Goal: Task Accomplishment & Management: Manage account settings

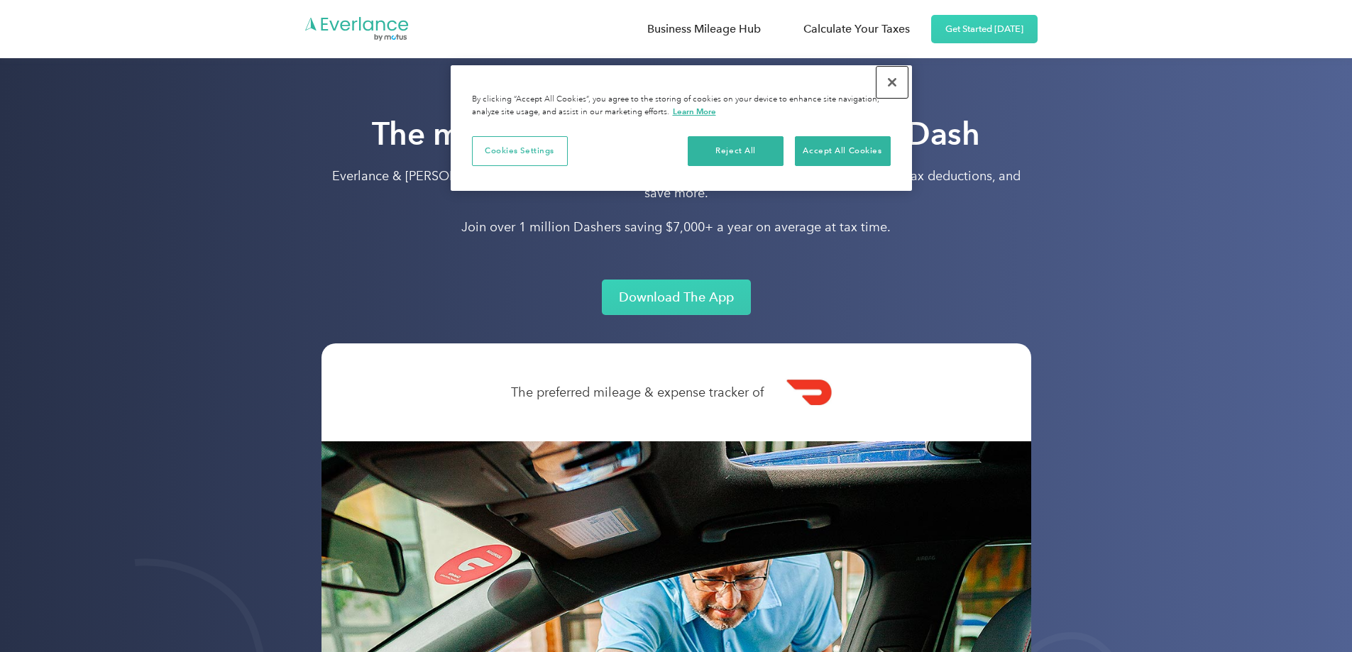
click at [889, 82] on button "Close" at bounding box center [891, 82] width 31 height 31
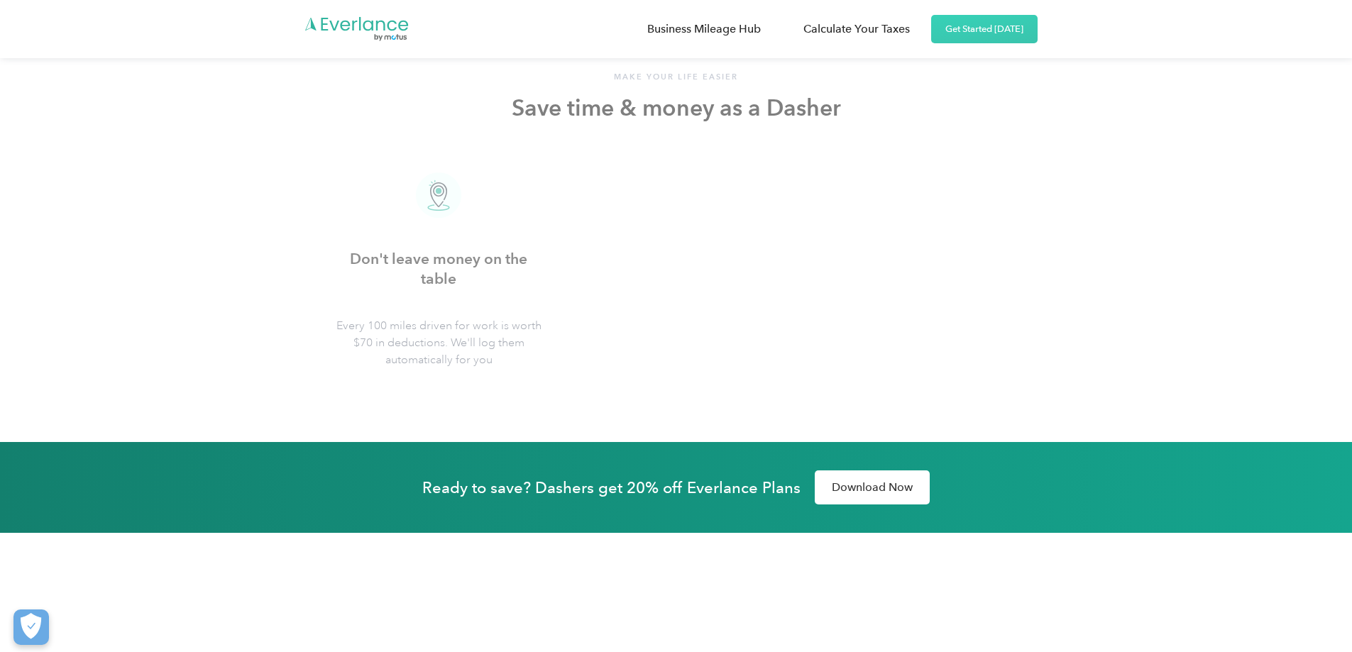
scroll to position [5038, 0]
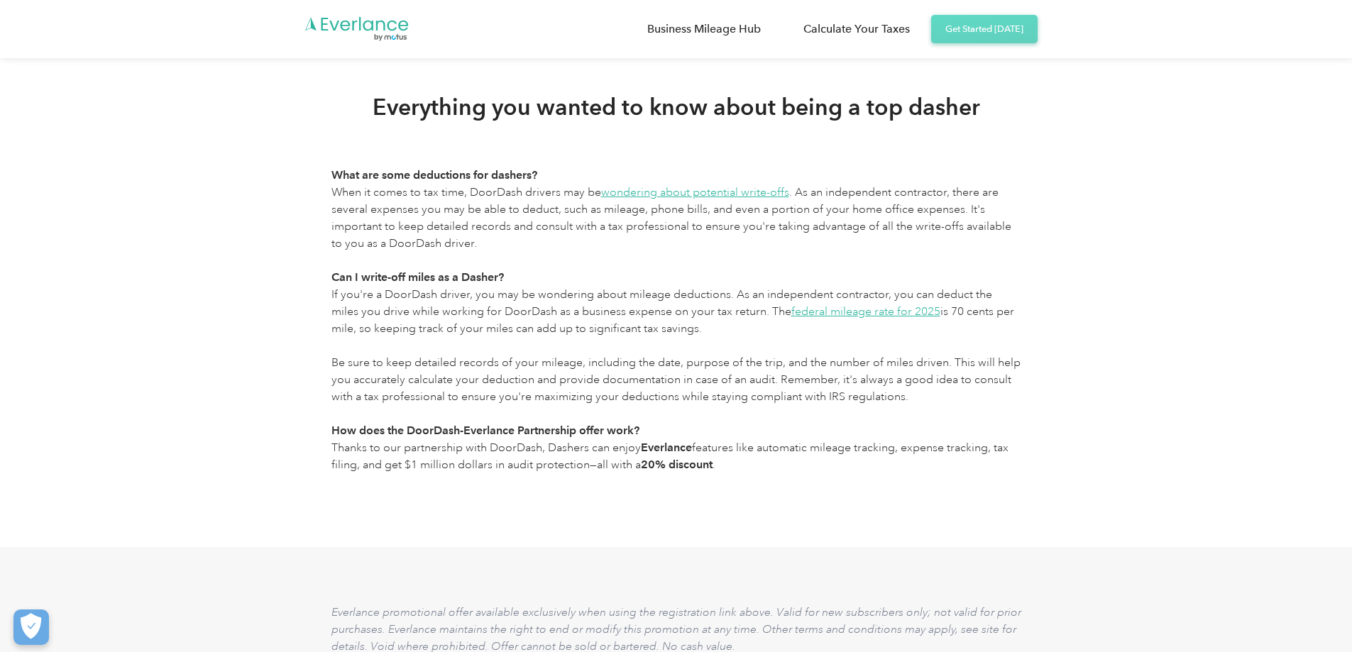
click at [983, 36] on link "Get Started Today" at bounding box center [984, 29] width 106 height 28
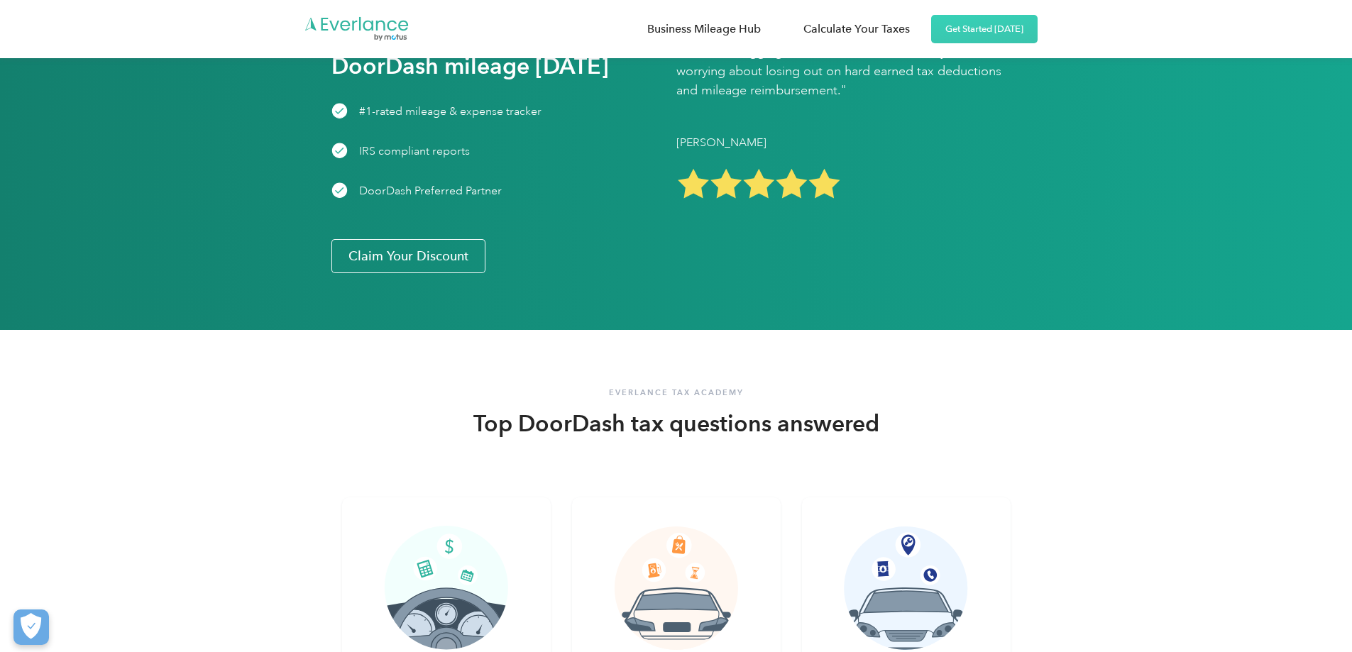
scroll to position [2483, 0]
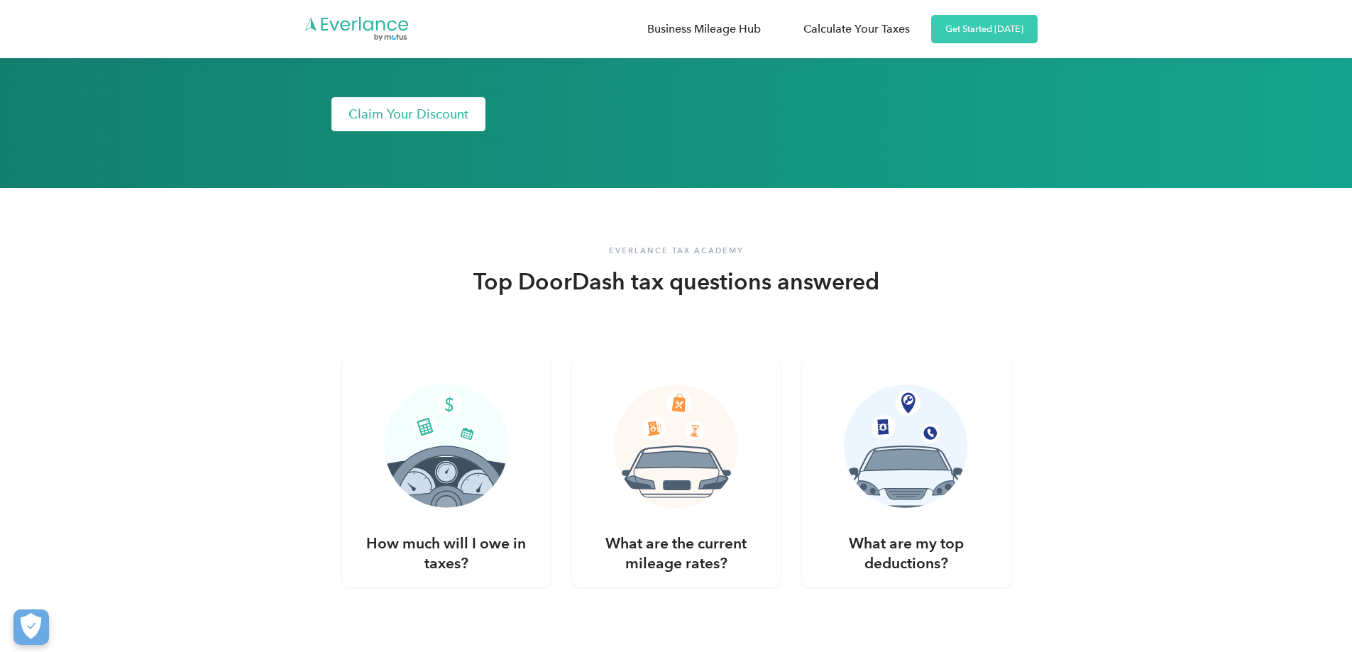
click at [331, 131] on link "Claim Your Discount" at bounding box center [408, 114] width 154 height 34
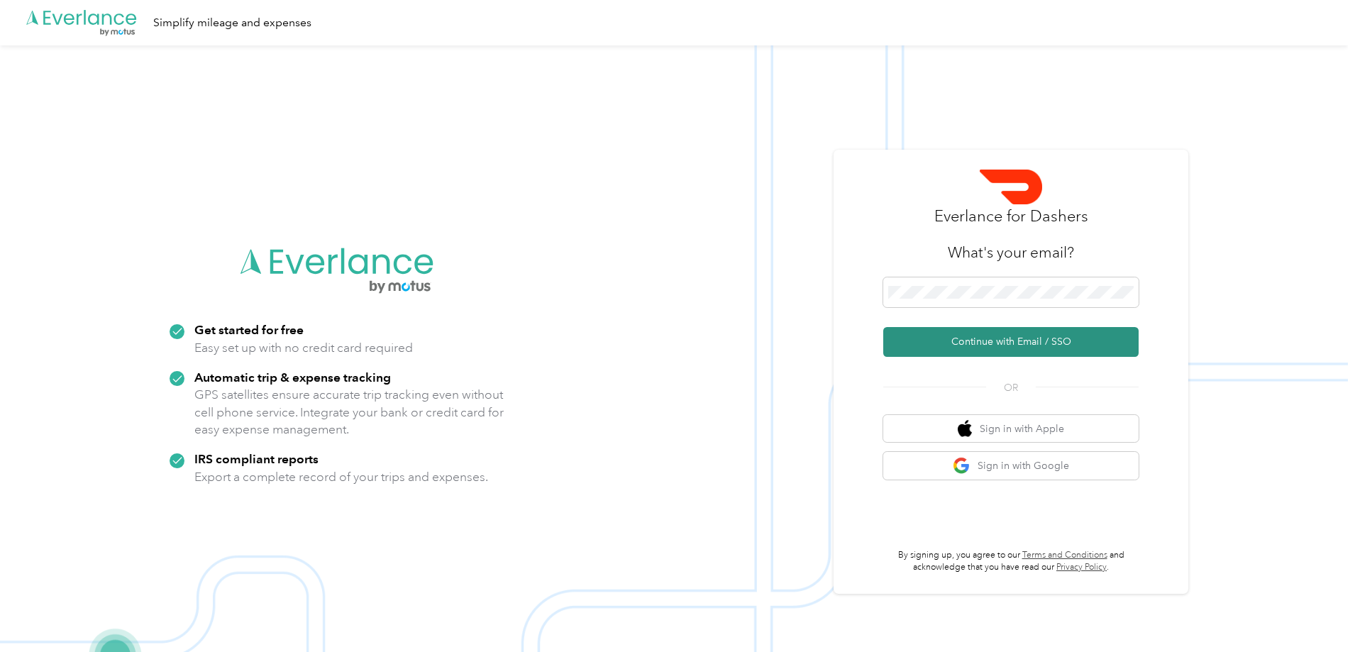
click at [986, 333] on button "Continue with Email / SSO" at bounding box center [1010, 342] width 255 height 30
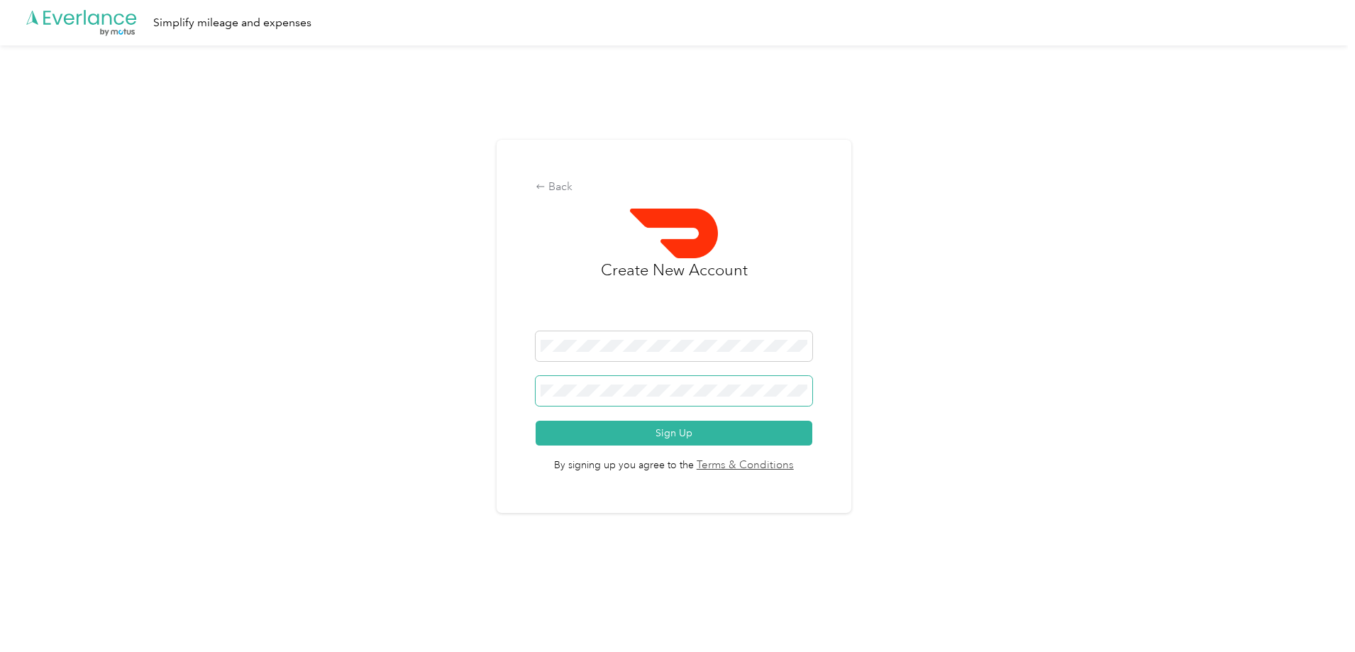
click at [536, 421] on button "Sign Up" at bounding box center [674, 433] width 277 height 25
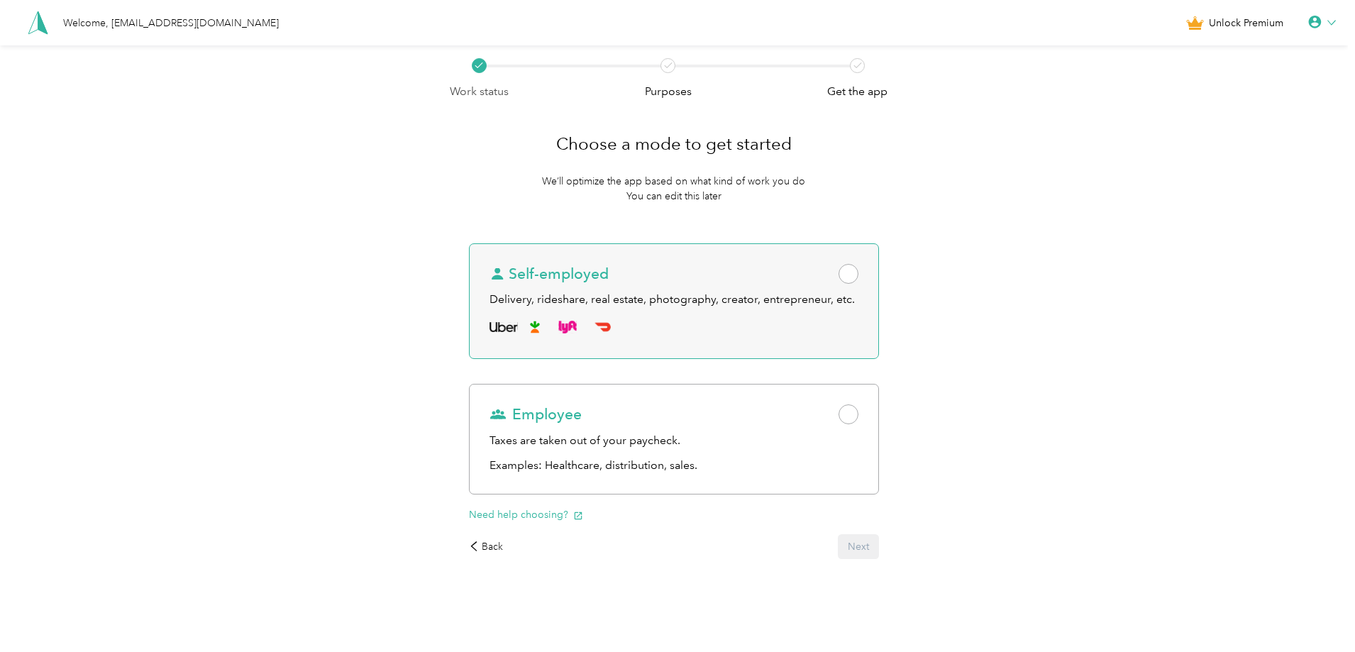
click at [848, 272] on span at bounding box center [849, 274] width 20 height 20
click at [865, 551] on button "Next" at bounding box center [858, 546] width 41 height 25
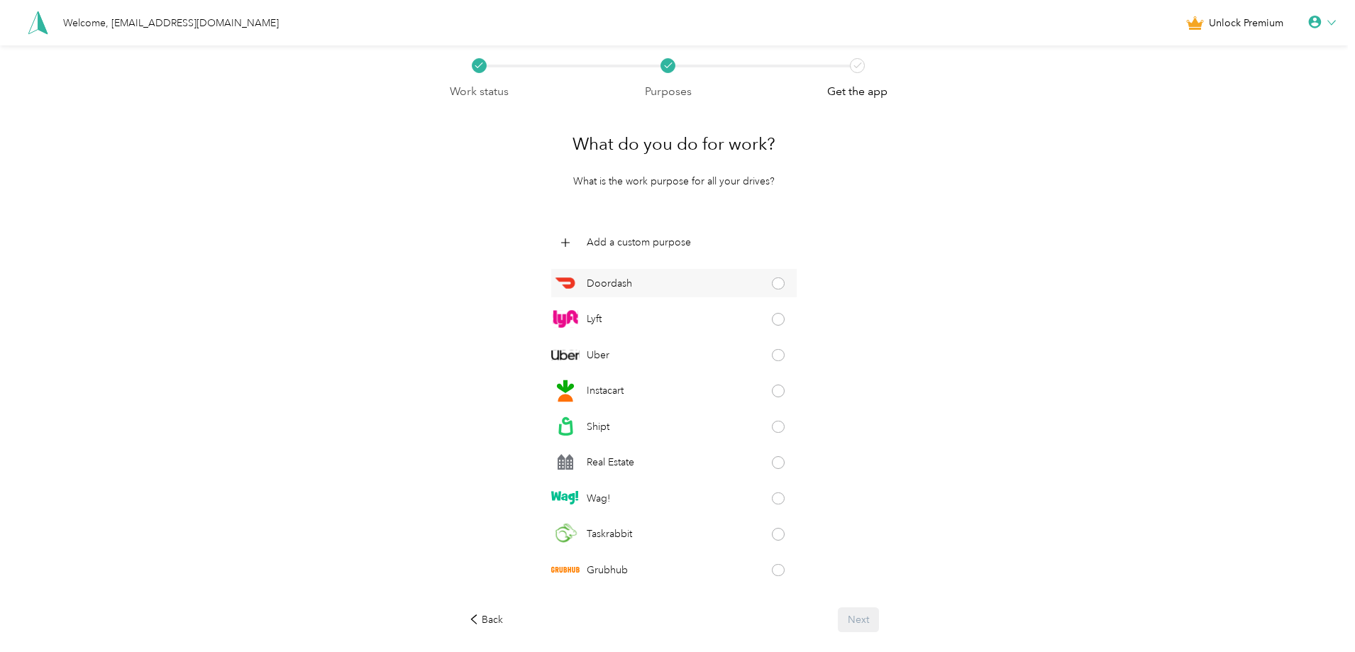
click at [772, 282] on span at bounding box center [778, 283] width 13 height 13
click at [864, 617] on button "Next" at bounding box center [858, 619] width 41 height 25
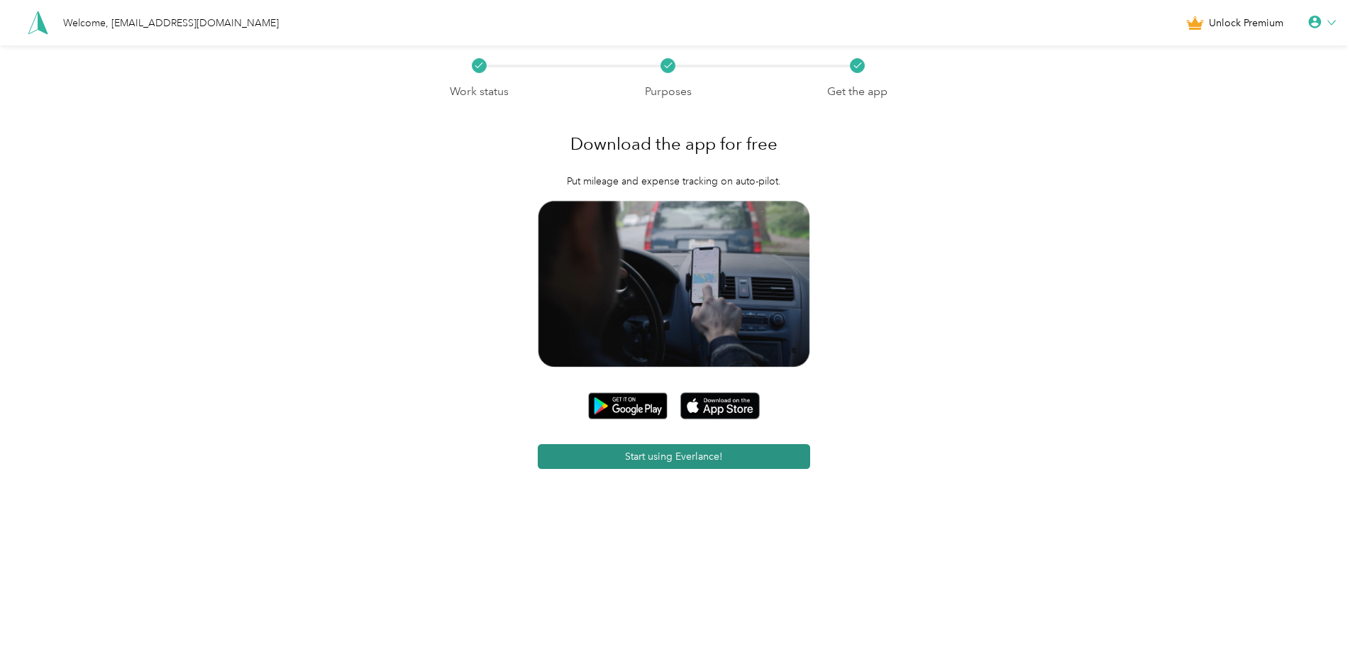
click at [671, 447] on button "Start using Everlance!" at bounding box center [674, 456] width 273 height 25
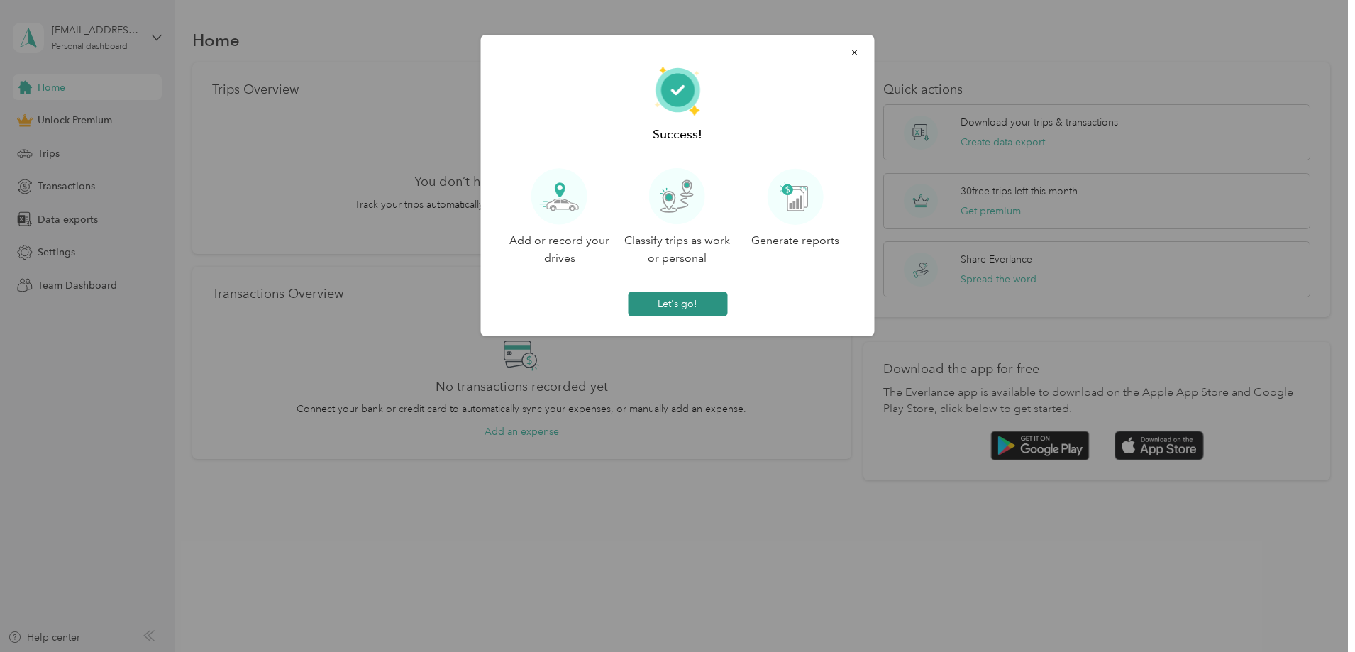
click at [701, 310] on button "Let's go!" at bounding box center [677, 304] width 99 height 25
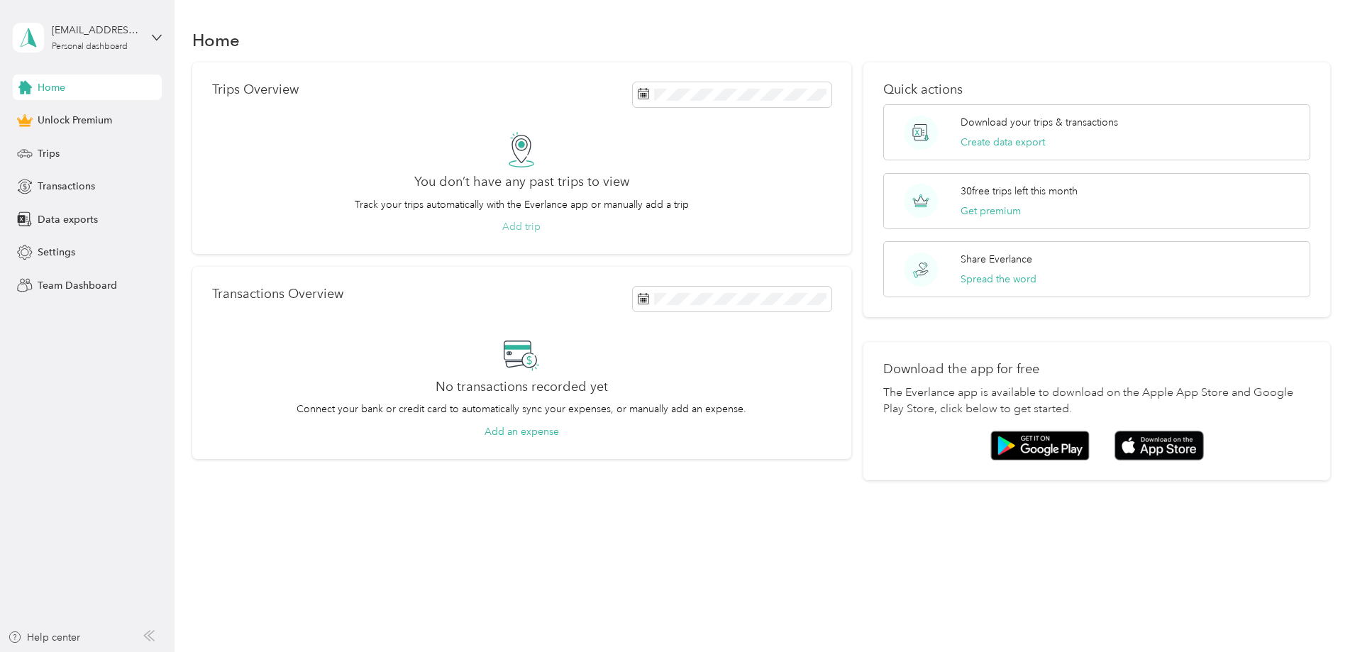
click at [541, 225] on button "Add trip" at bounding box center [521, 226] width 38 height 15
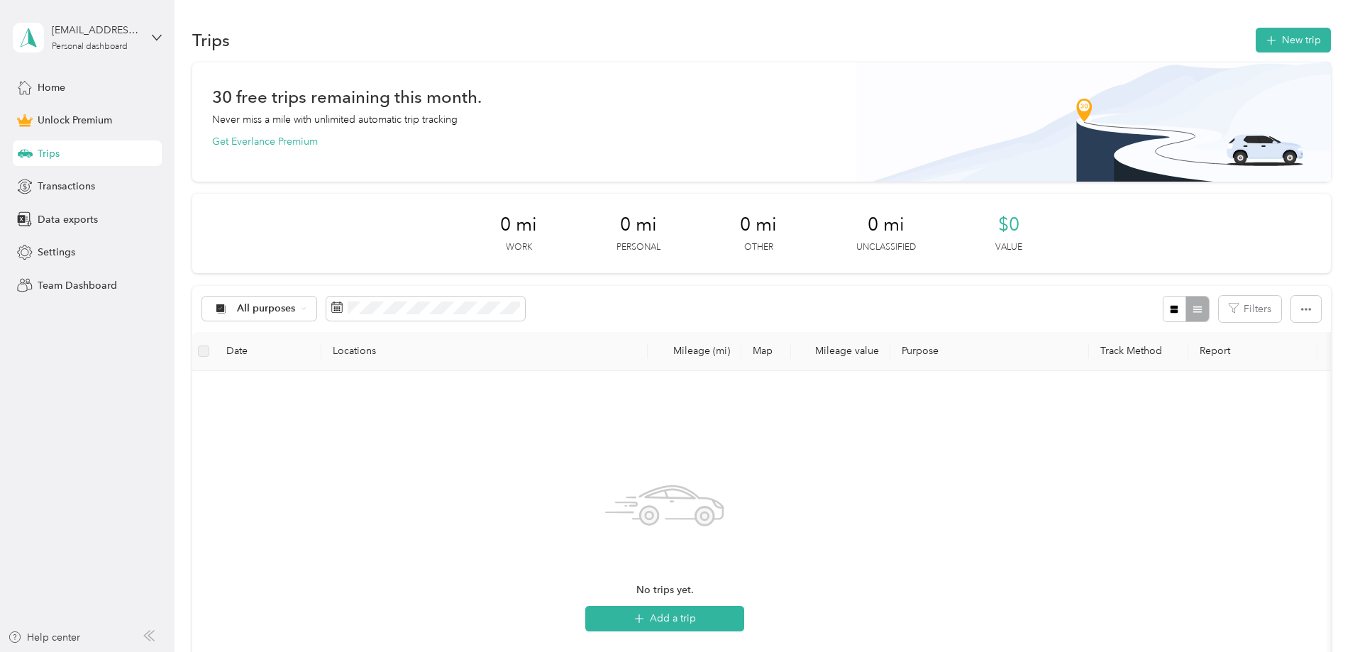
scroll to position [142, 0]
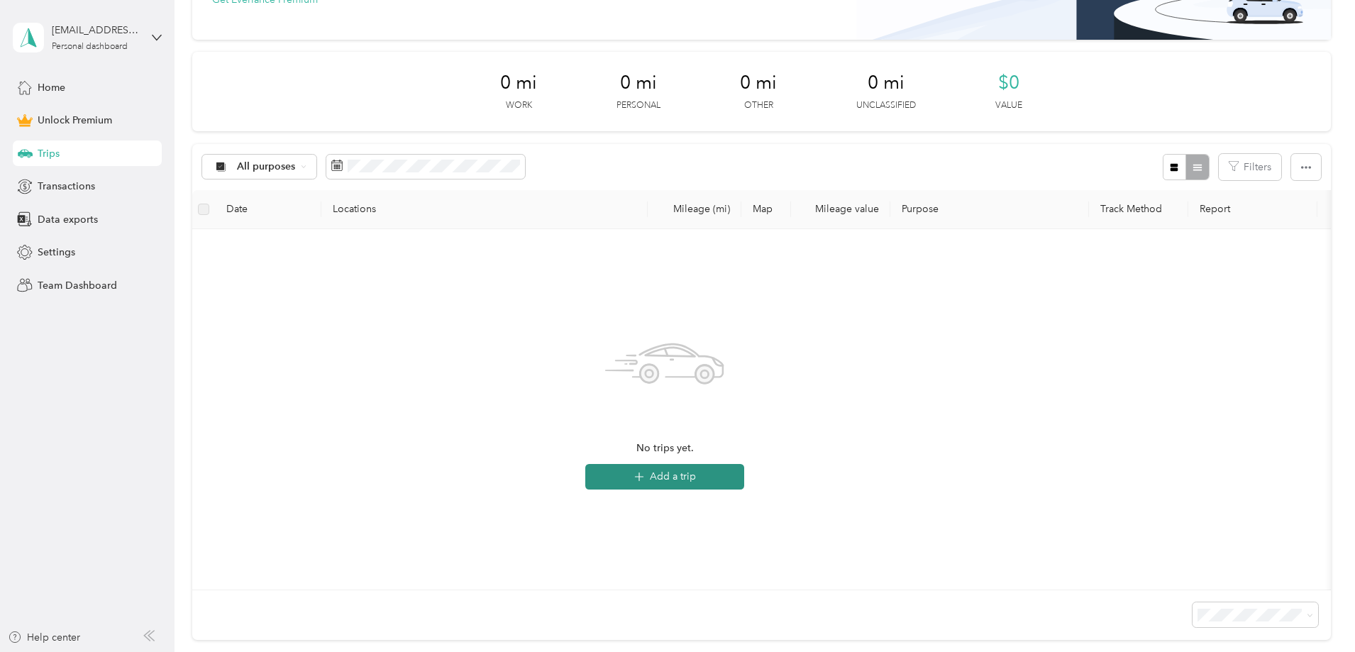
click at [744, 474] on button "Add a trip" at bounding box center [664, 477] width 159 height 26
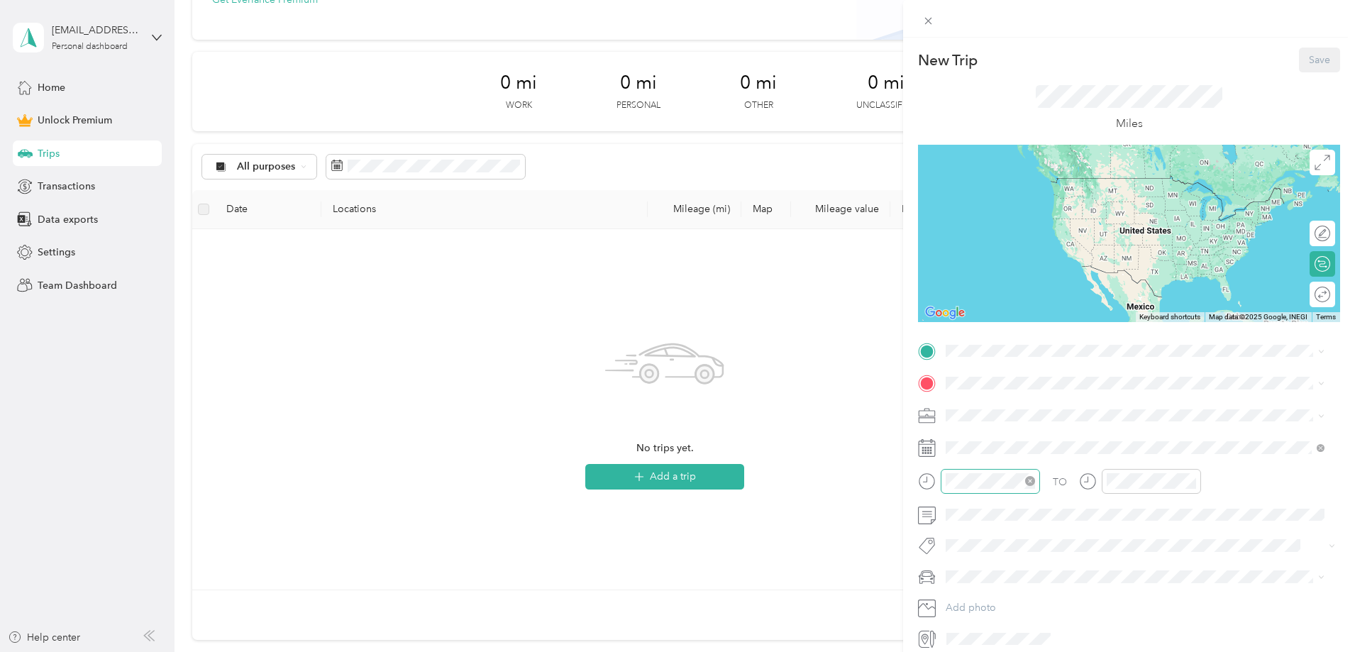
scroll to position [60, 0]
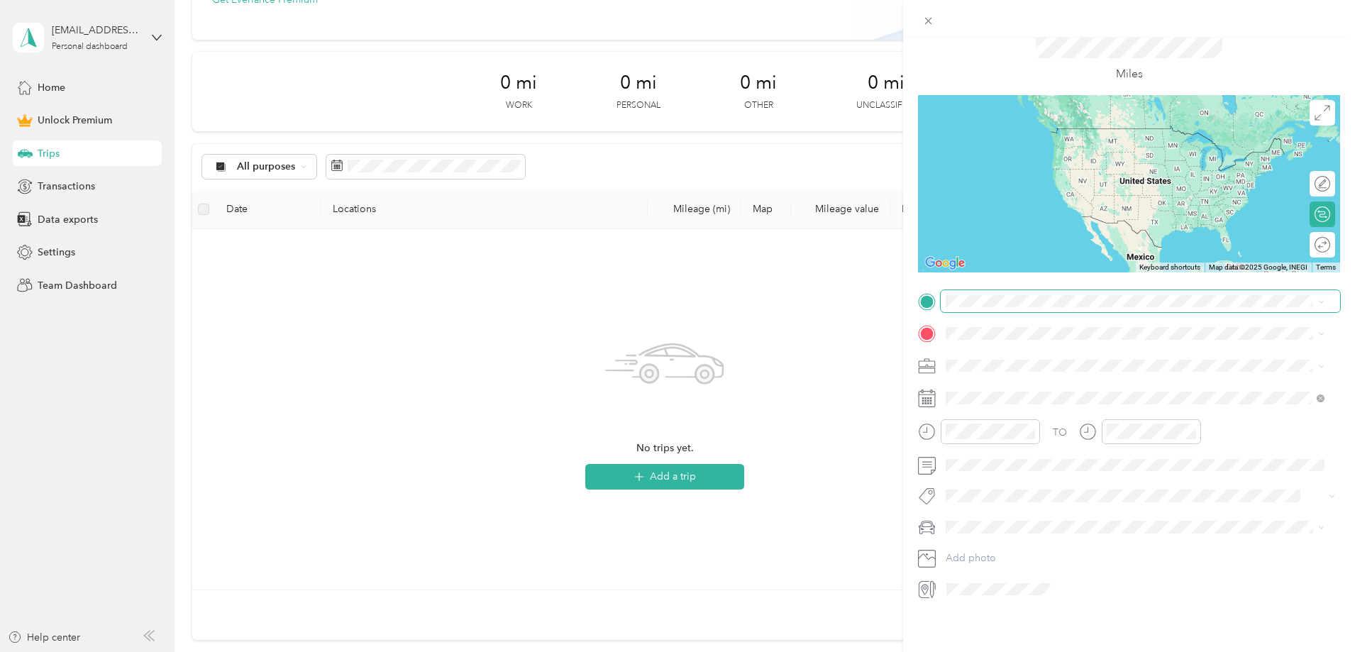
click at [1318, 297] on span at bounding box center [1318, 302] width 11 height 10
click at [43, 87] on div "New Trip Save This trip cannot be edited because it is either under review, app…" at bounding box center [677, 326] width 1355 height 652
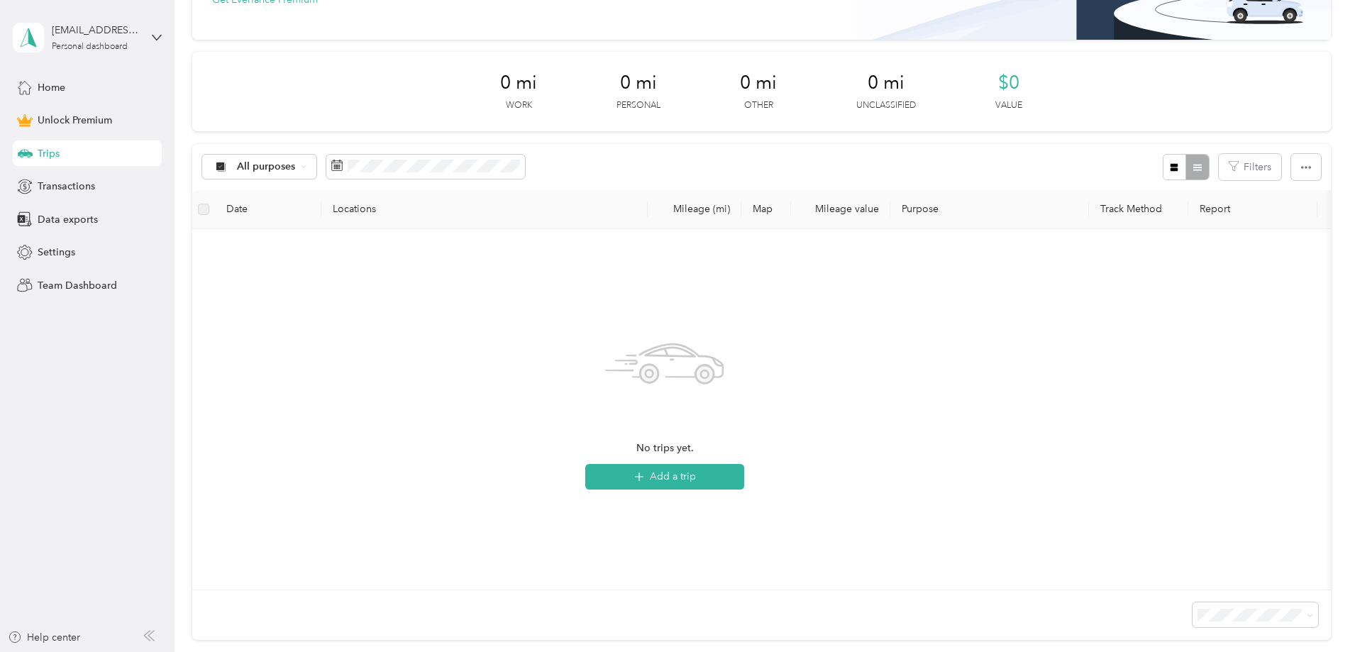
scroll to position [0, 0]
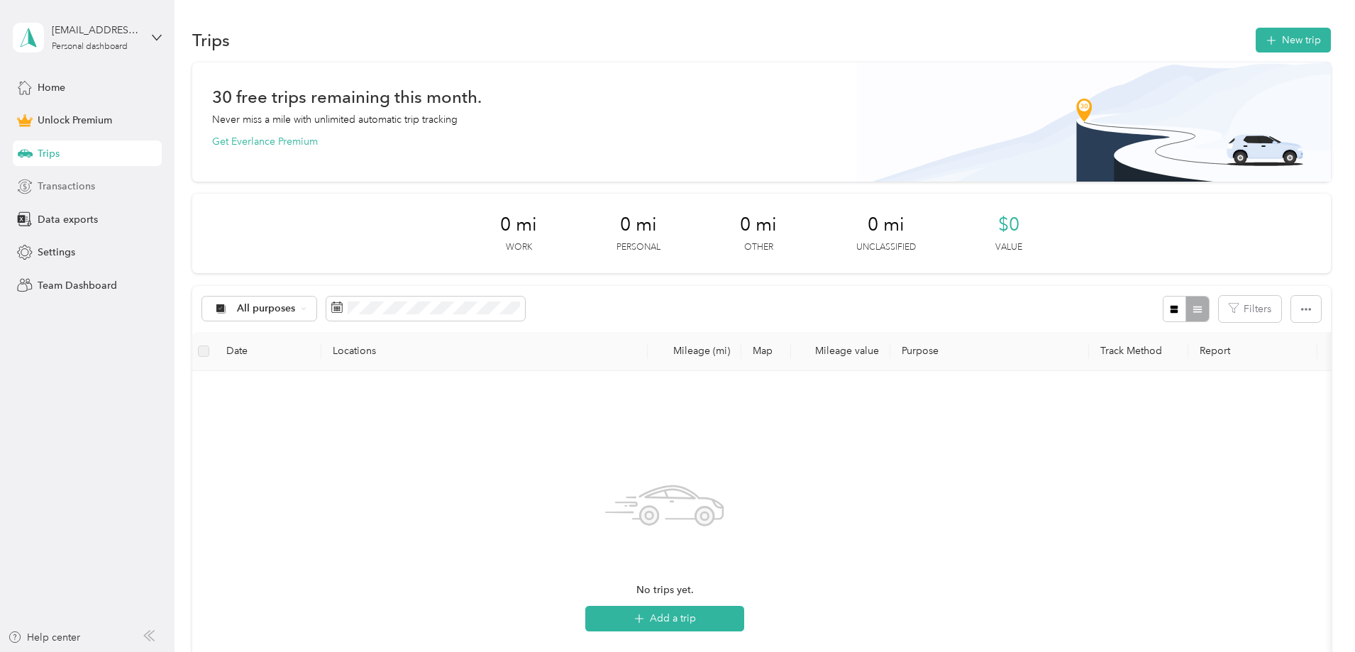
click at [53, 182] on span "Transactions" at bounding box center [66, 186] width 57 height 15
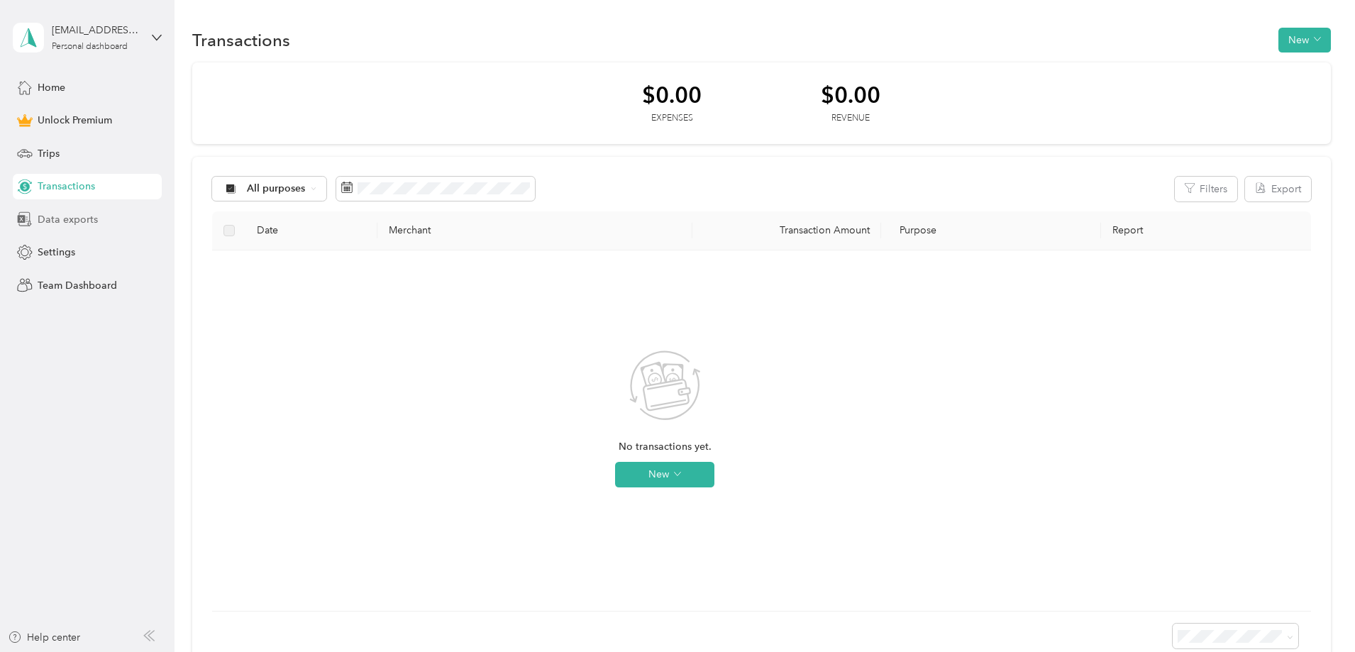
click at [55, 218] on span "Data exports" at bounding box center [68, 219] width 60 height 15
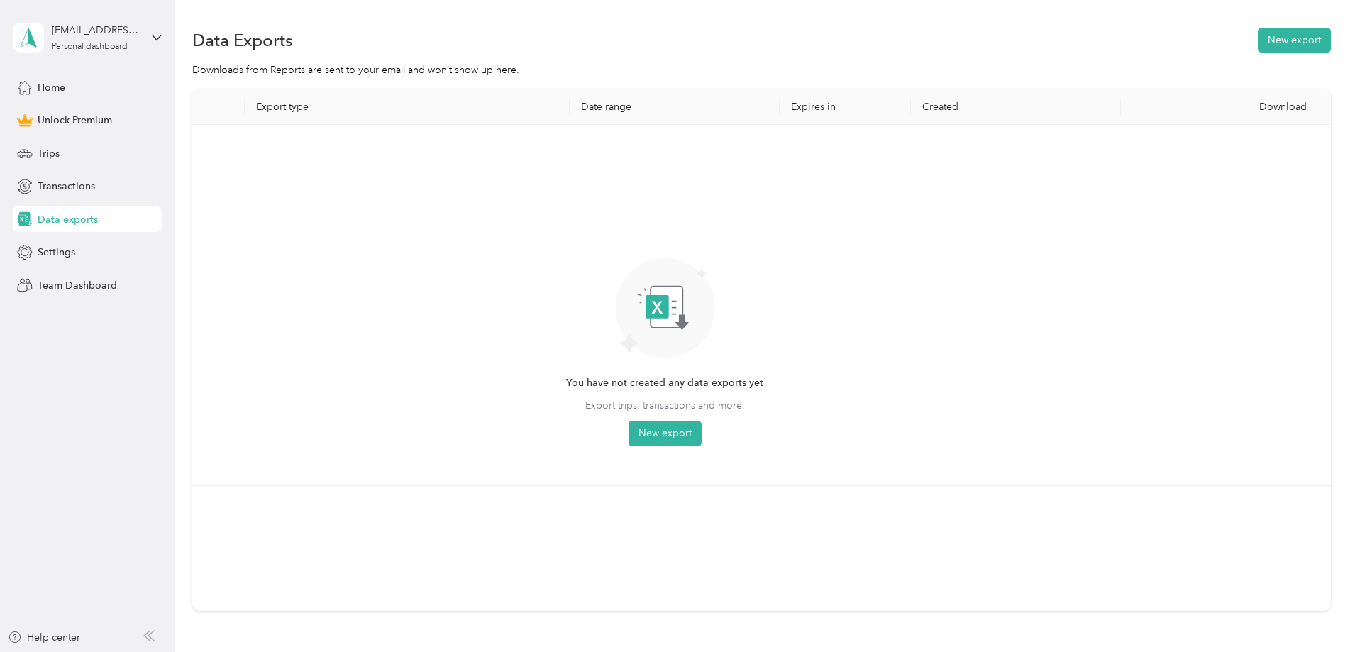
click at [150, 31] on div "joburgess@gmail.com Personal dashboard" at bounding box center [87, 38] width 149 height 50
click at [219, 174] on div "Export type Date range Expires in Created Download You have not created any dat…" at bounding box center [761, 374] width 1139 height 571
click at [82, 48] on div "Personal dashboard" at bounding box center [90, 47] width 76 height 9
click at [175, 204] on div "Data Exports New export Downloads from Reports are sent to your email and won’t…" at bounding box center [762, 369] width 1174 height 738
click at [62, 246] on span "Settings" at bounding box center [57, 252] width 38 height 15
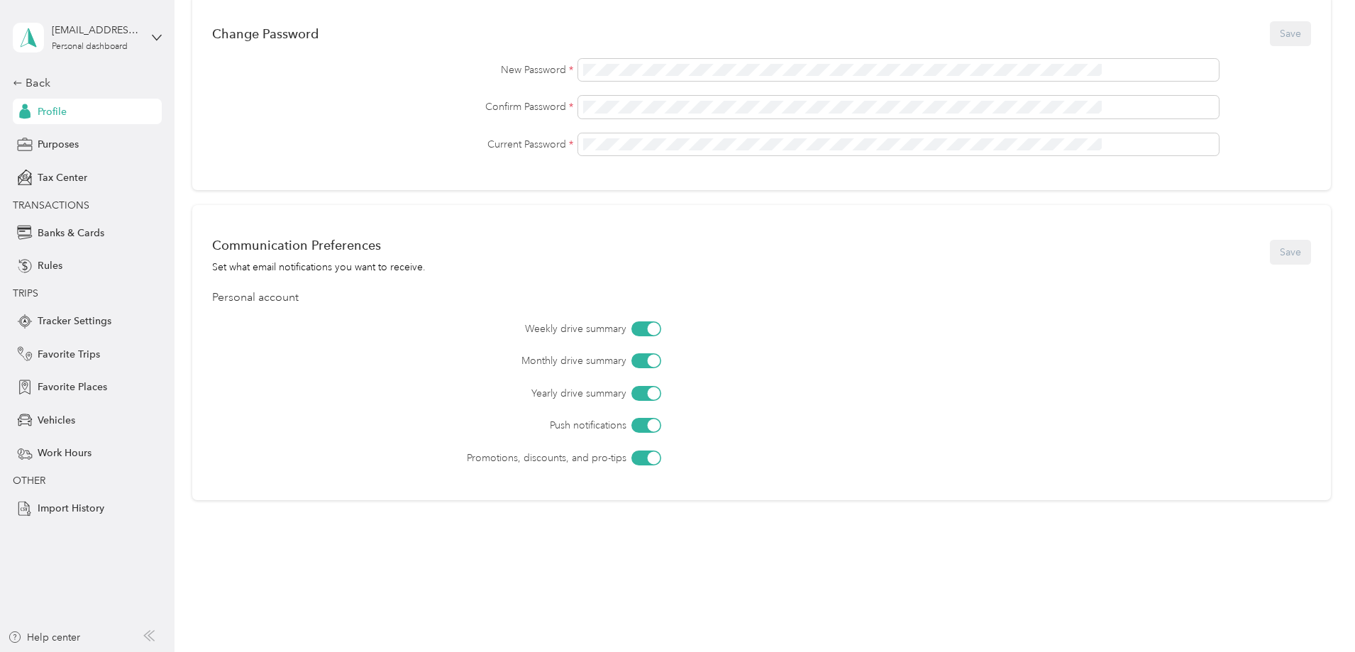
scroll to position [435, 0]
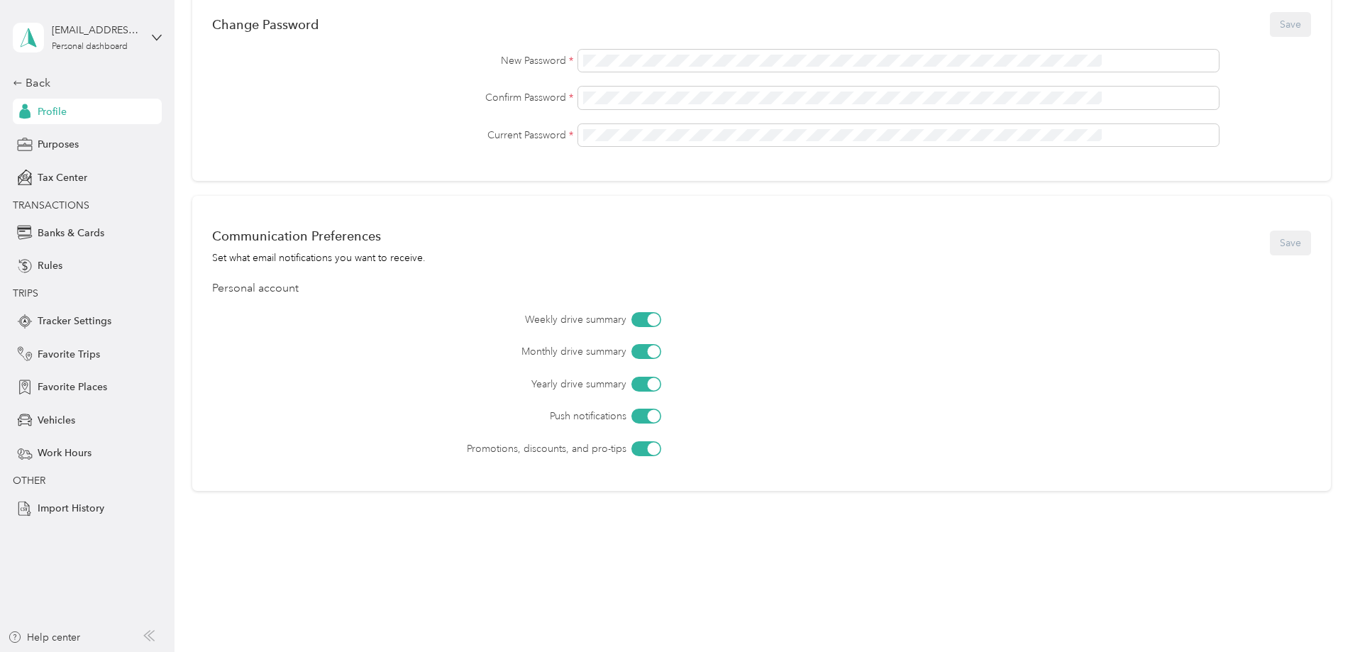
click at [660, 319] on div at bounding box center [653, 319] width 13 height 13
click at [660, 352] on div at bounding box center [653, 352] width 13 height 13
click at [660, 385] on div at bounding box center [653, 383] width 13 height 13
click at [661, 414] on div at bounding box center [647, 416] width 30 height 15
click at [661, 448] on div at bounding box center [647, 448] width 30 height 15
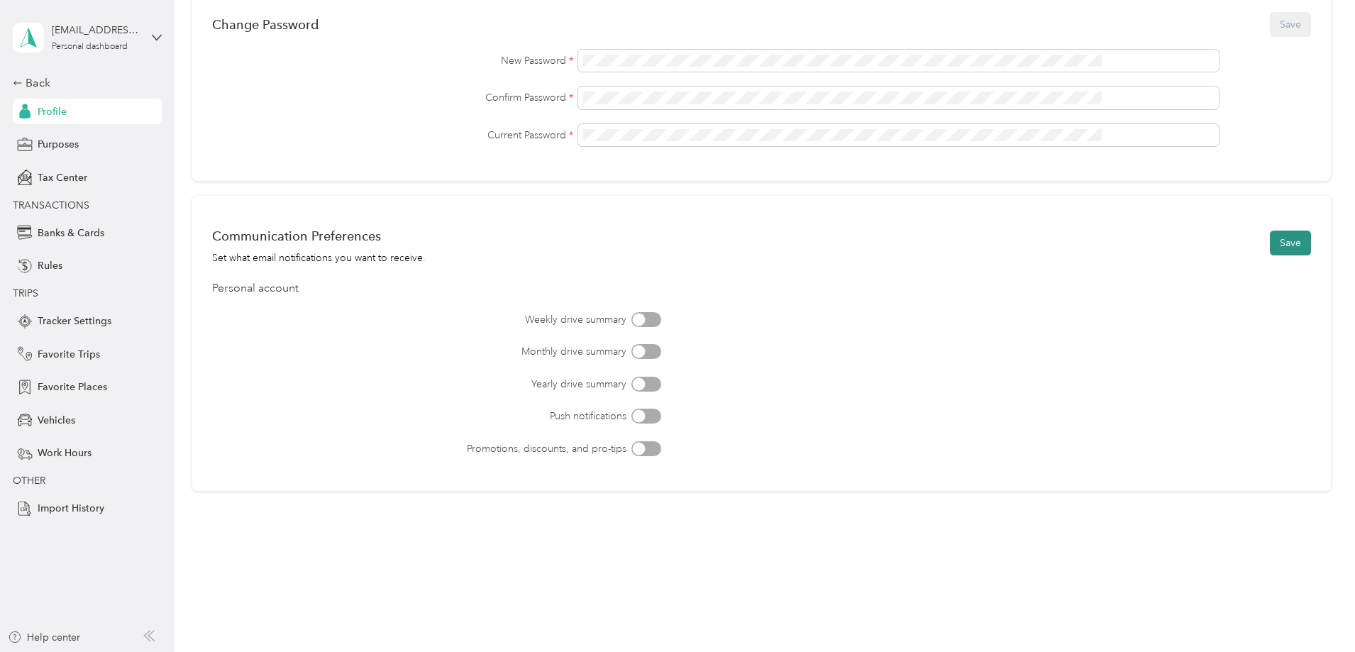
click at [1270, 241] on button "Save" at bounding box center [1290, 243] width 41 height 25
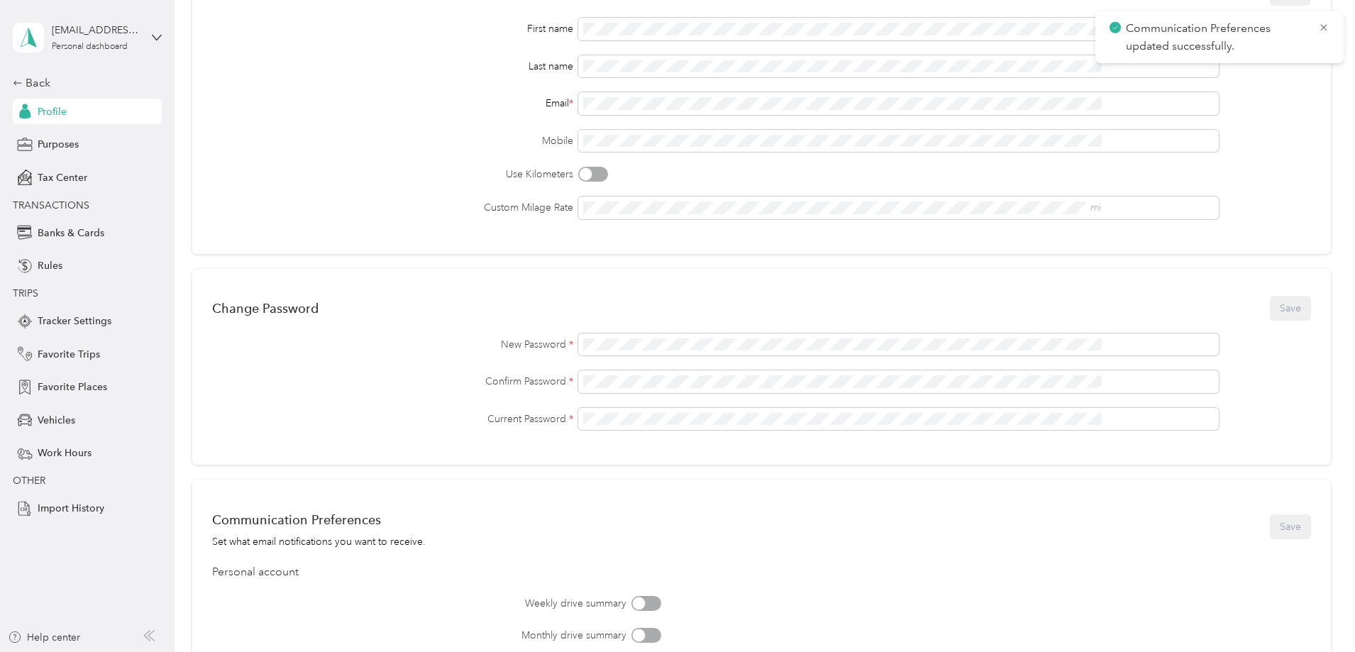
scroll to position [0, 0]
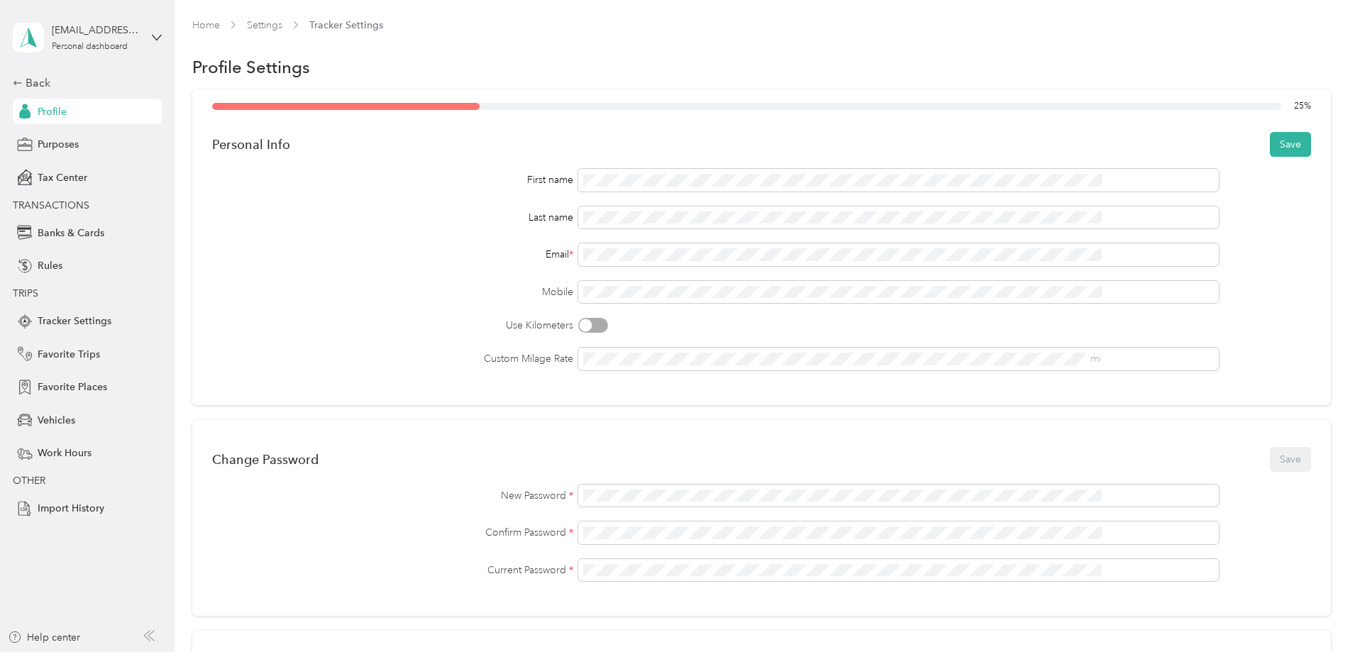
click at [429, 236] on div "First name Last name Email * Mobile Use Kilometers Custom Milage Rate mi" at bounding box center [761, 270] width 1099 height 202
click at [1270, 141] on button "Save" at bounding box center [1290, 144] width 41 height 25
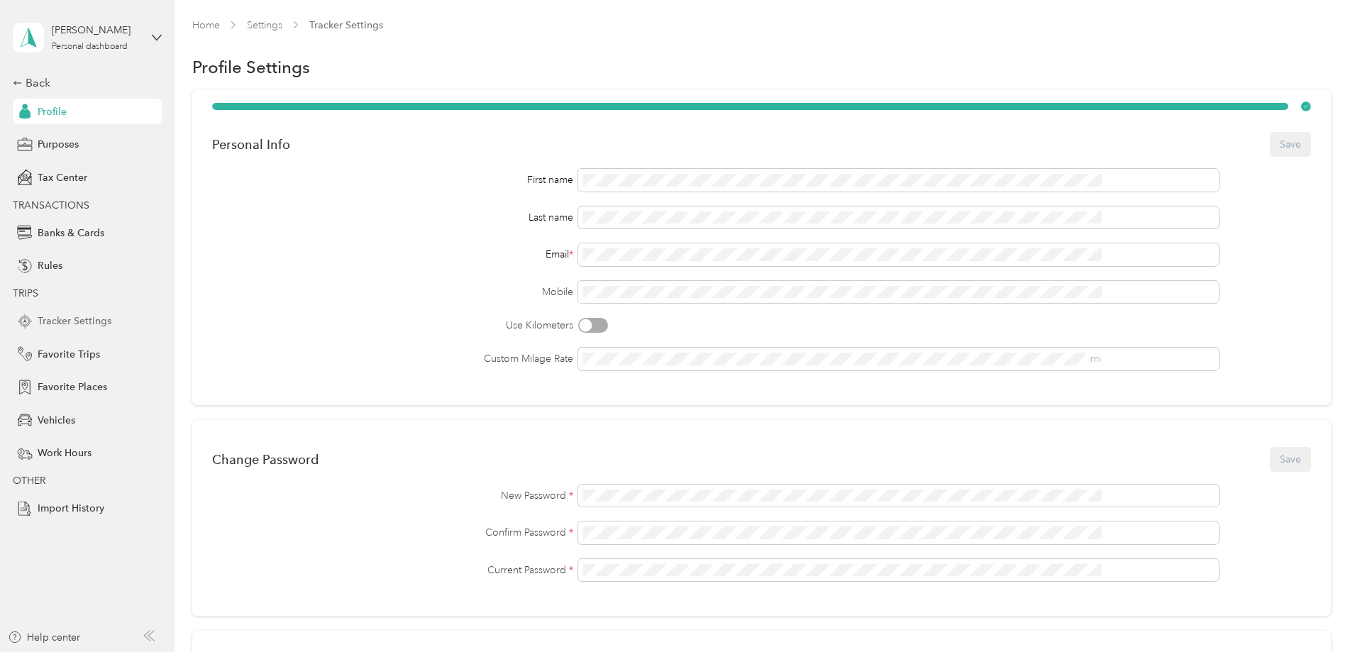
click at [72, 320] on span "Tracker Settings" at bounding box center [75, 321] width 74 height 15
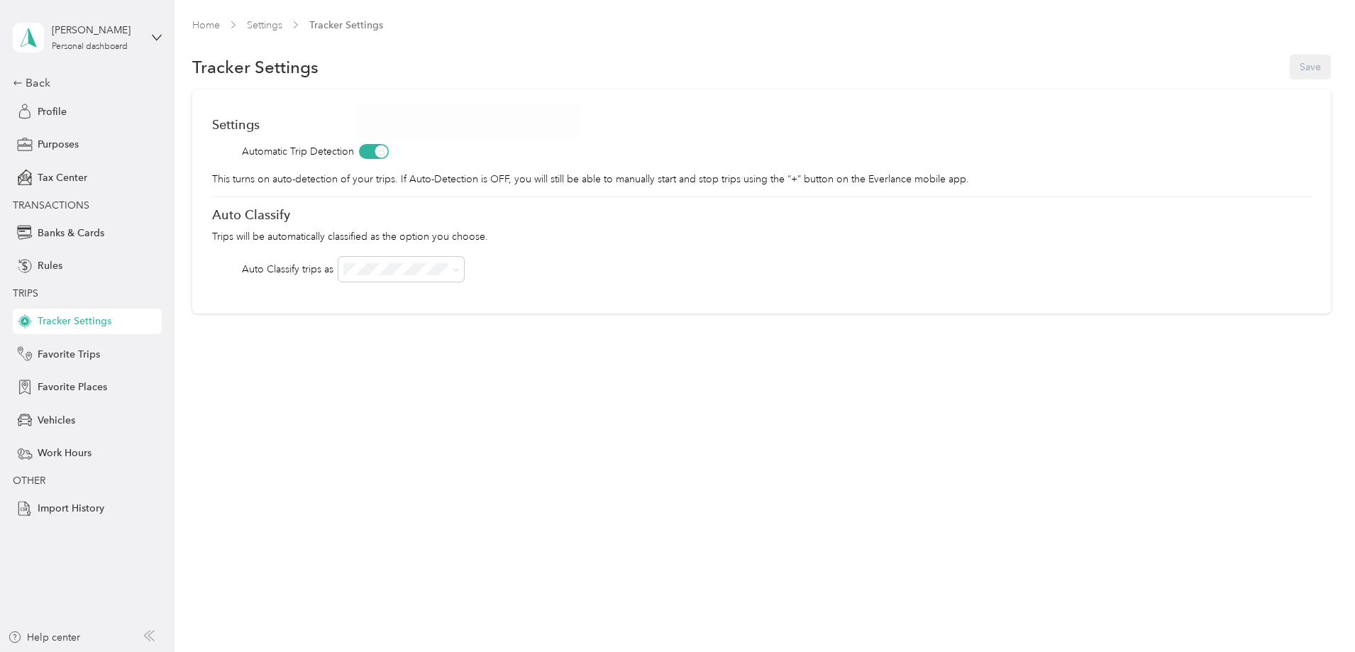
click at [389, 149] on span at bounding box center [374, 151] width 30 height 15
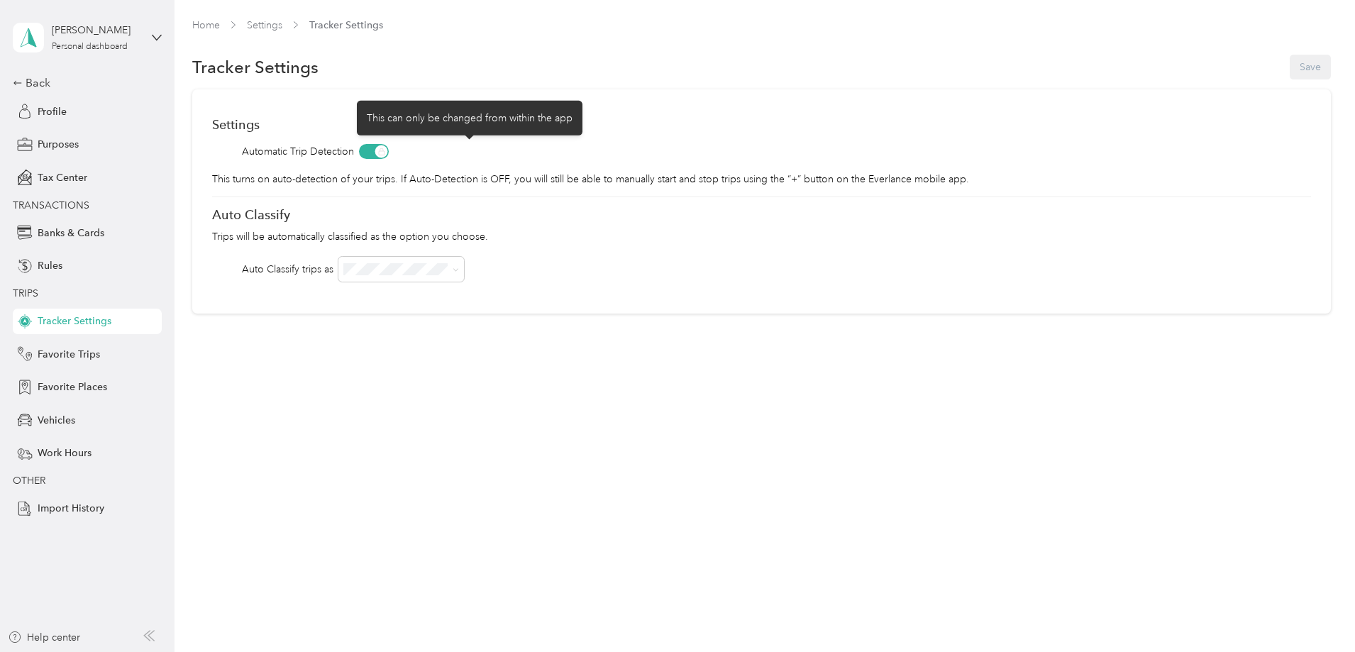
click at [389, 157] on span at bounding box center [374, 151] width 30 height 15
drag, startPoint x: 477, startPoint y: 152, endPoint x: 457, endPoint y: 155, distance: 20.2
click at [389, 155] on span at bounding box center [374, 151] width 30 height 15
click at [389, 151] on span at bounding box center [374, 151] width 30 height 15
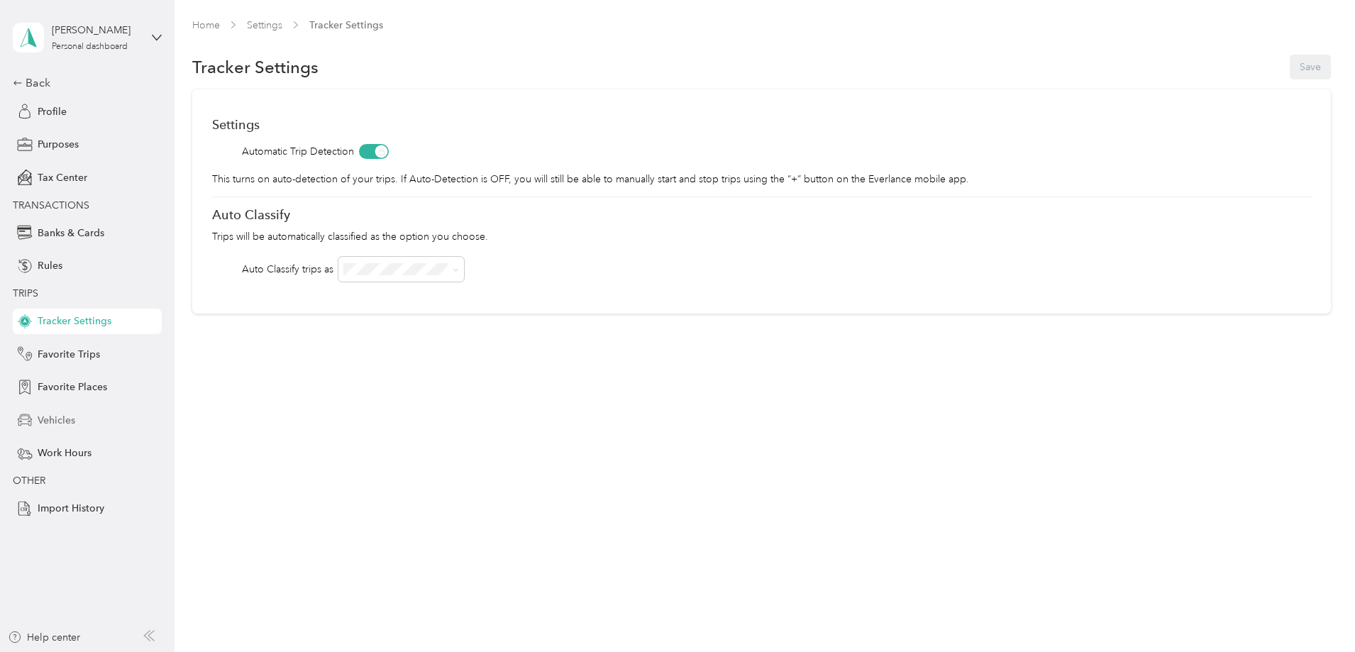
click at [61, 416] on span "Vehicles" at bounding box center [57, 420] width 38 height 15
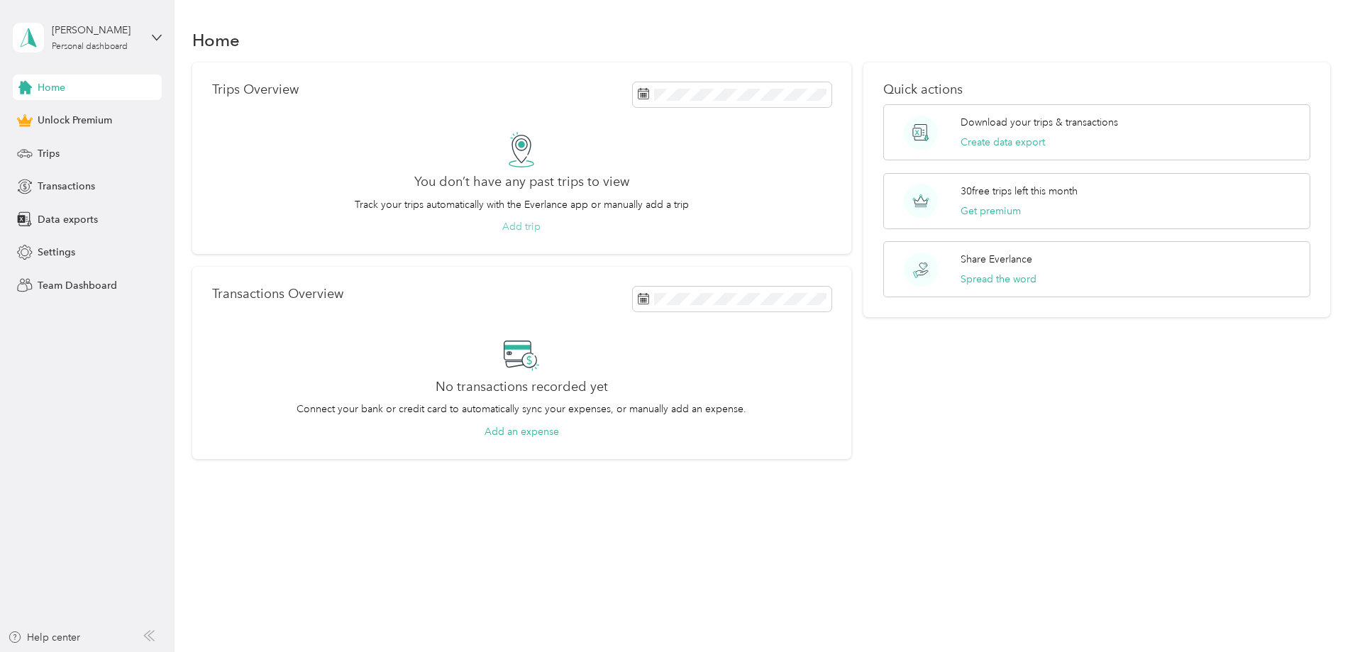
click at [541, 221] on button "Add trip" at bounding box center [521, 226] width 38 height 15
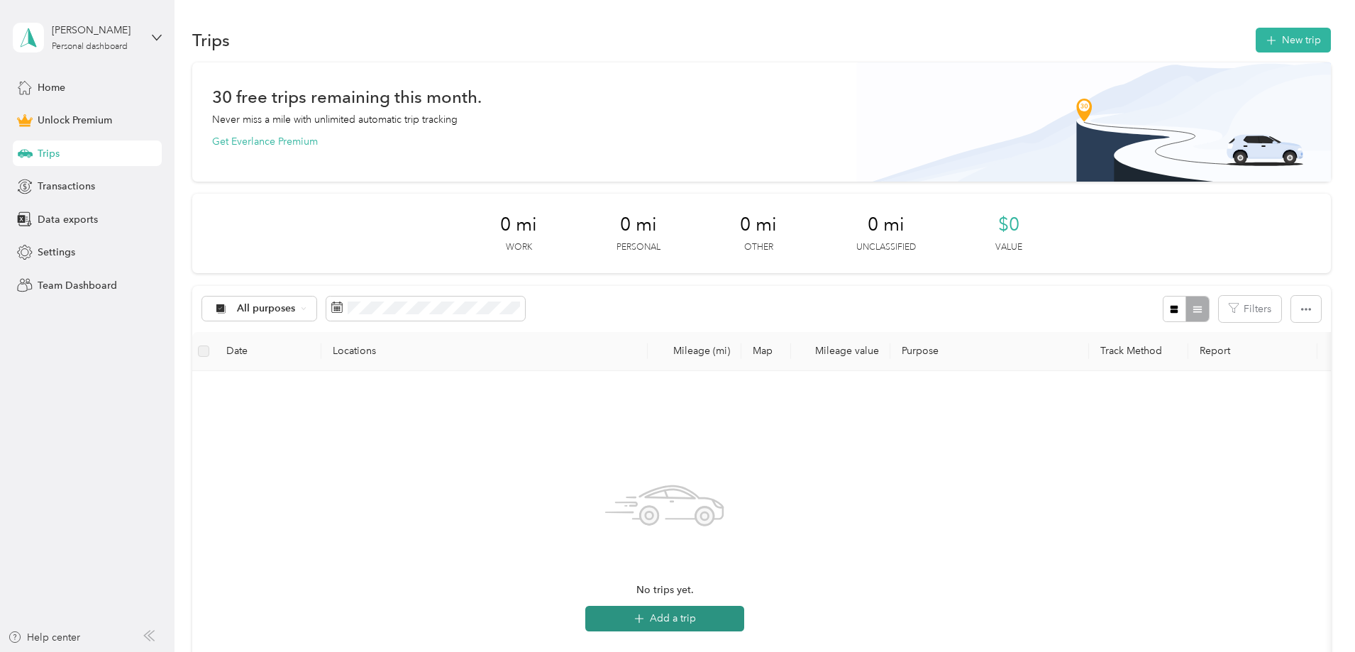
click at [744, 619] on button "Add a trip" at bounding box center [664, 619] width 159 height 26
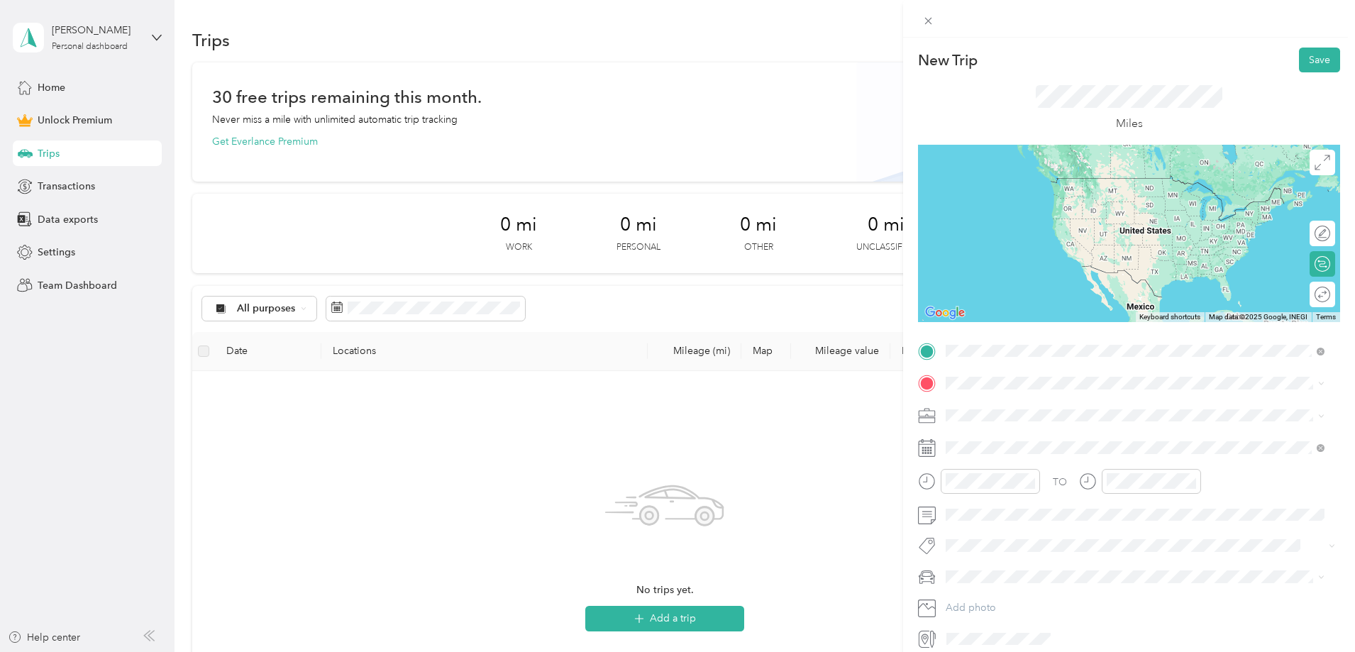
click at [1115, 405] on span "[STREET_ADDRESS][US_STATE]" at bounding box center [1044, 402] width 142 height 13
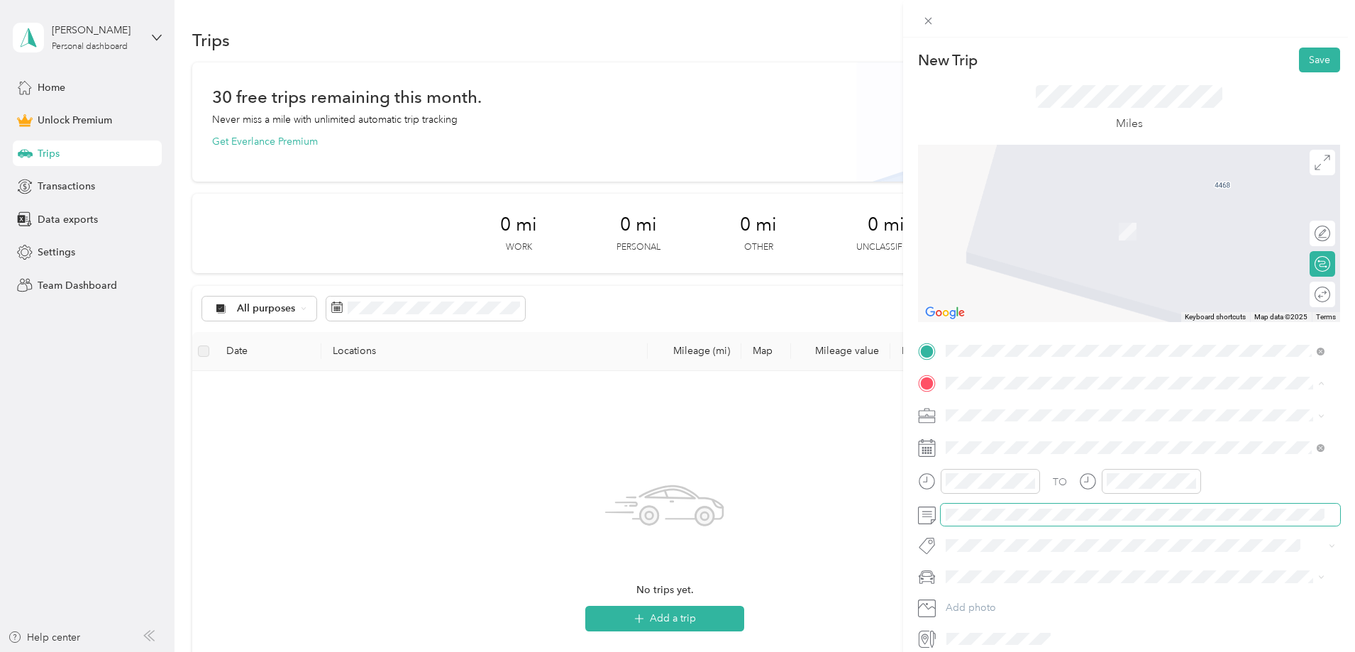
click at [1318, 504] on span at bounding box center [1140, 515] width 399 height 23
click at [1321, 414] on icon at bounding box center [1321, 416] width 6 height 6
click at [964, 484] on span "Doordash" at bounding box center [973, 490] width 45 height 12
click at [686, 489] on div "New Trip Save This trip cannot be edited because it is either under review, app…" at bounding box center [677, 326] width 1355 height 652
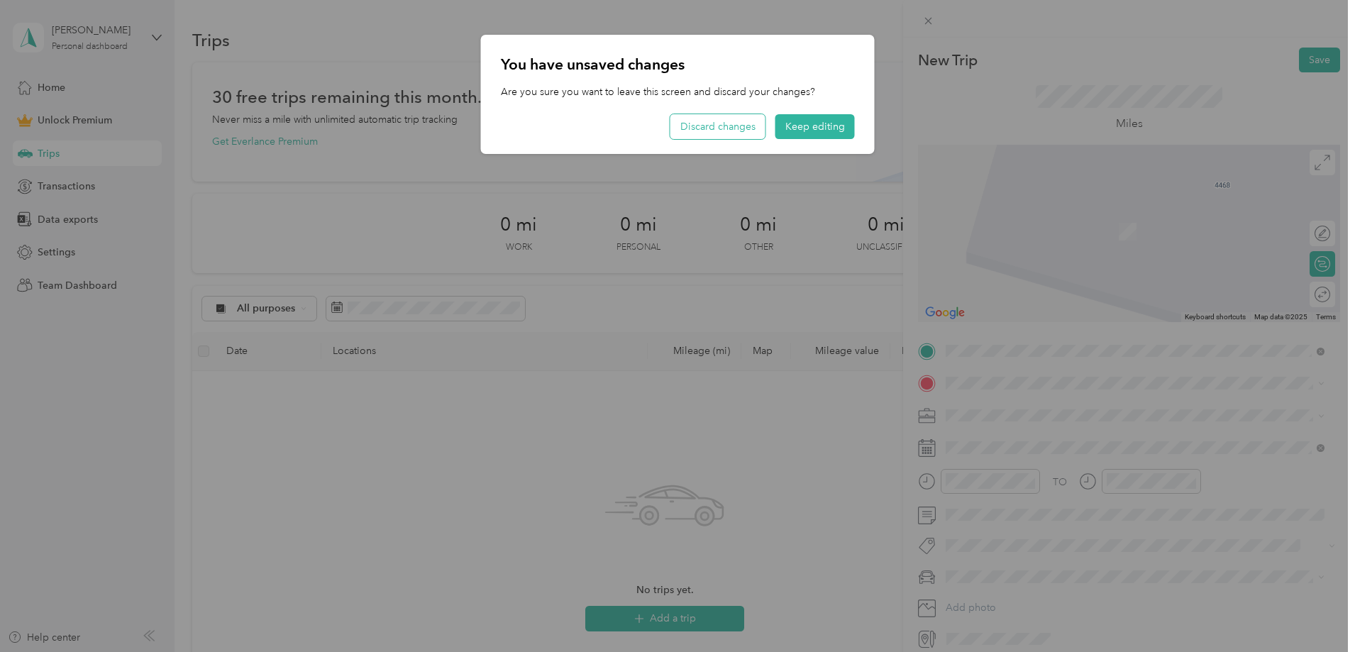
click at [736, 122] on button "Discard changes" at bounding box center [718, 126] width 95 height 25
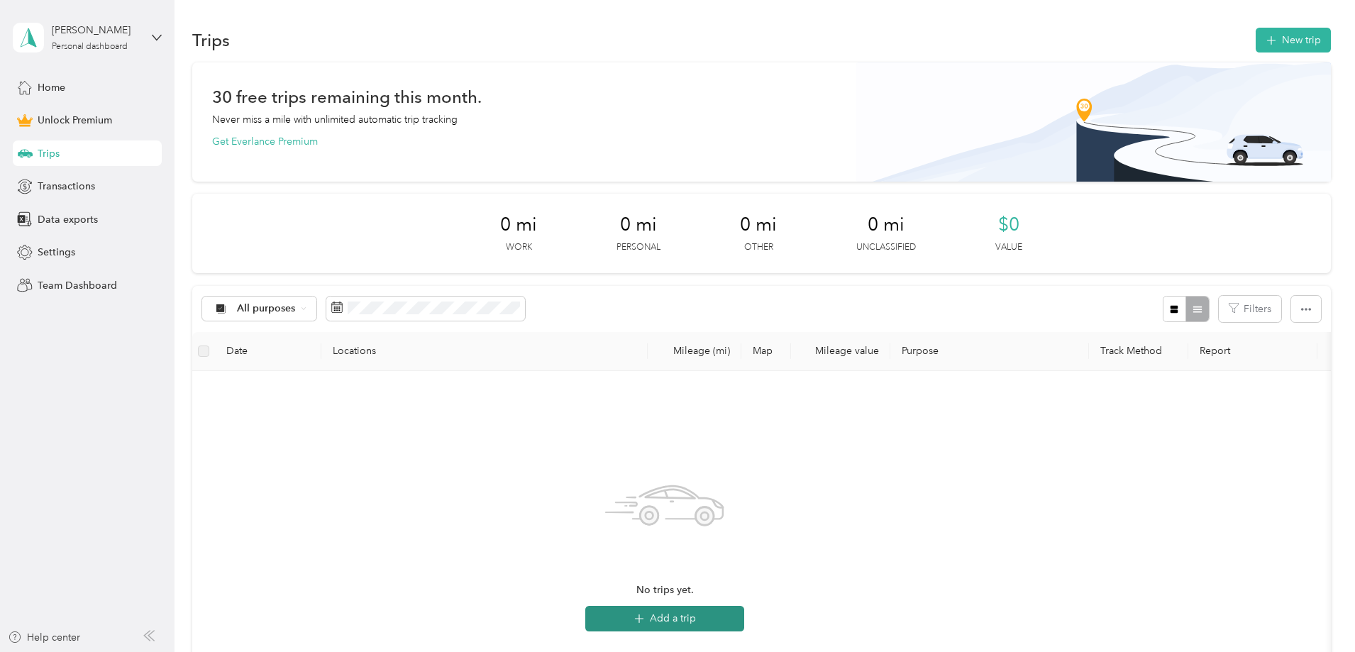
click at [744, 614] on button "Add a trip" at bounding box center [664, 619] width 159 height 26
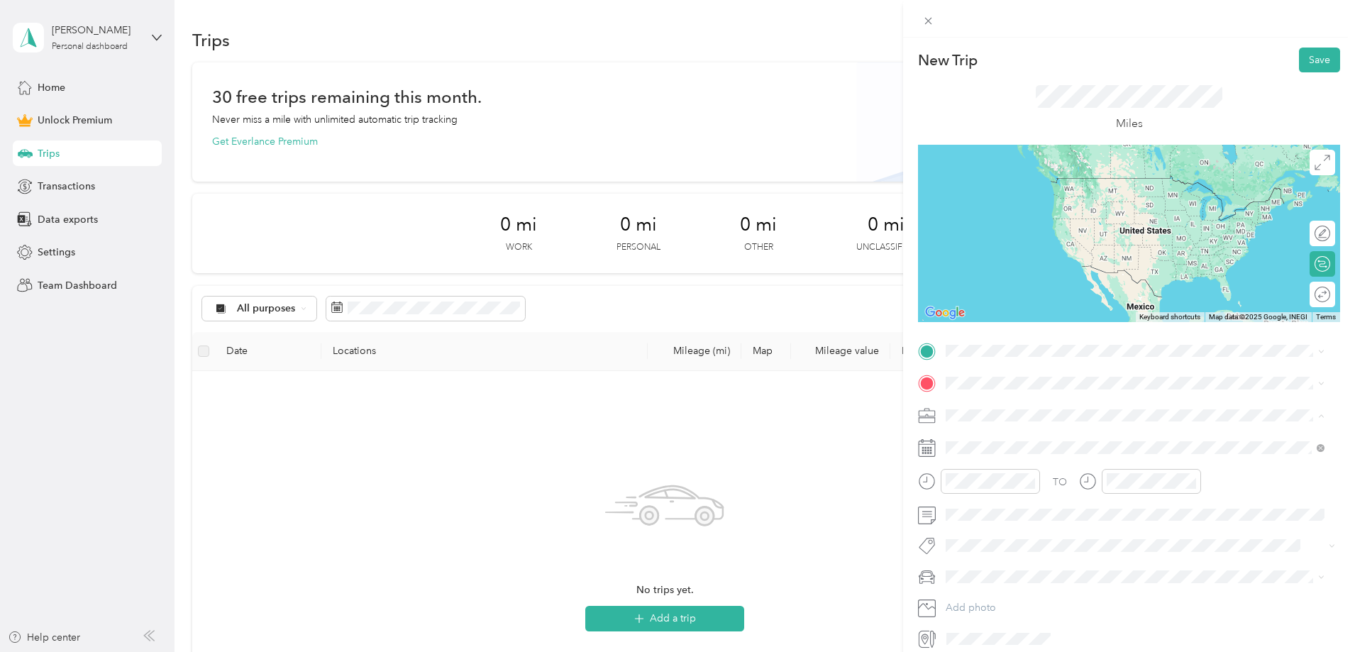
click at [969, 492] on span "Doordash" at bounding box center [973, 490] width 45 height 12
click at [927, 23] on icon at bounding box center [928, 21] width 12 height 12
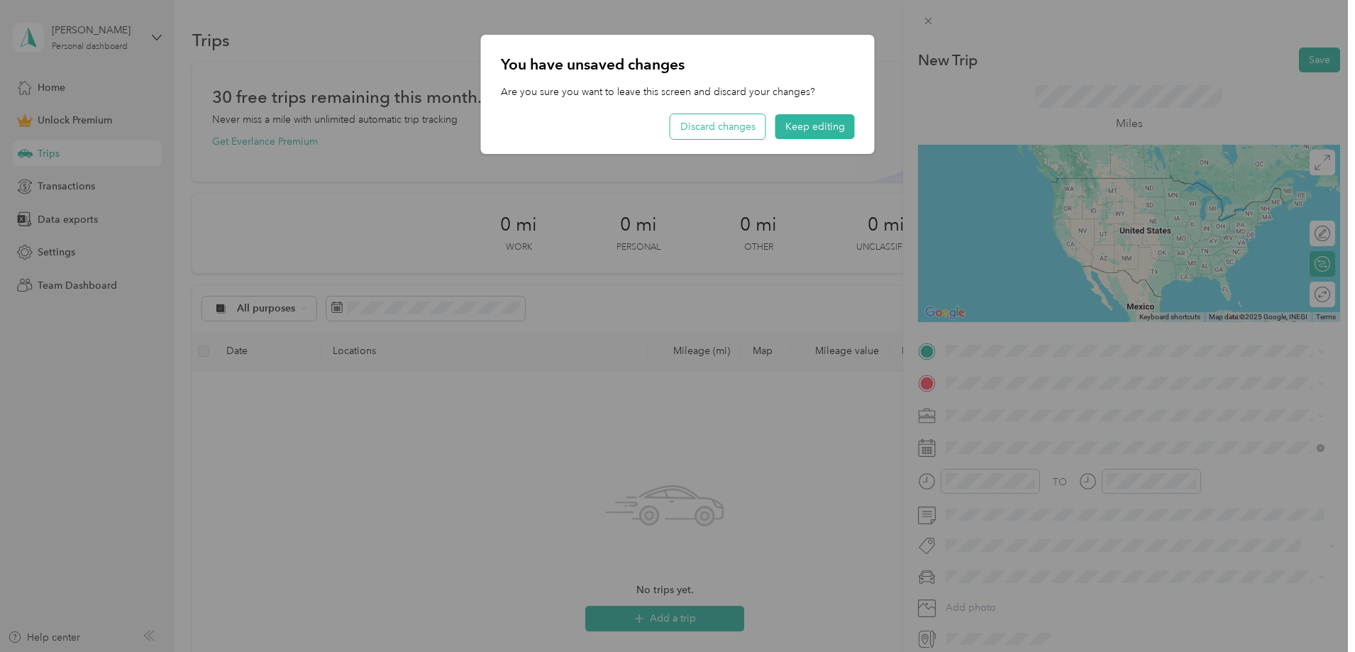
click at [756, 130] on button "Discard changes" at bounding box center [718, 126] width 95 height 25
